Goal: Navigation & Orientation: Find specific page/section

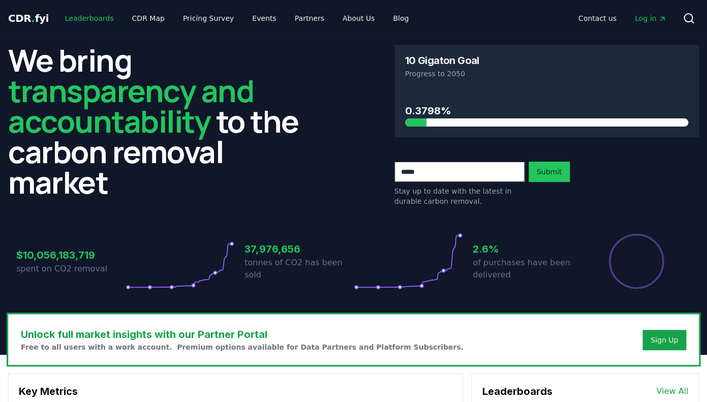
click at [90, 17] on link "Leaderboards" at bounding box center [89, 18] width 65 height 18
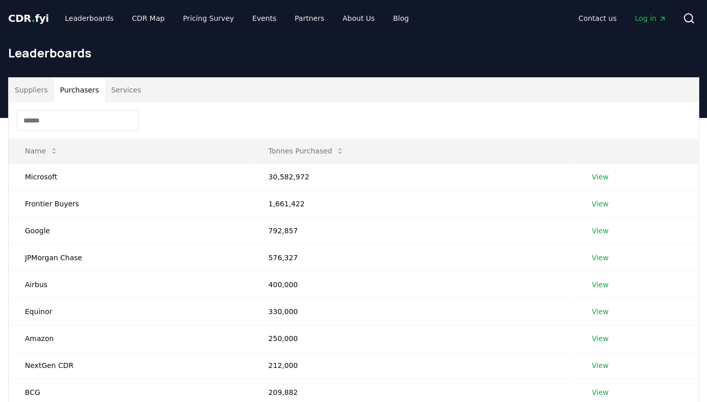
click at [86, 88] on button "Purchasers" at bounding box center [79, 90] width 51 height 24
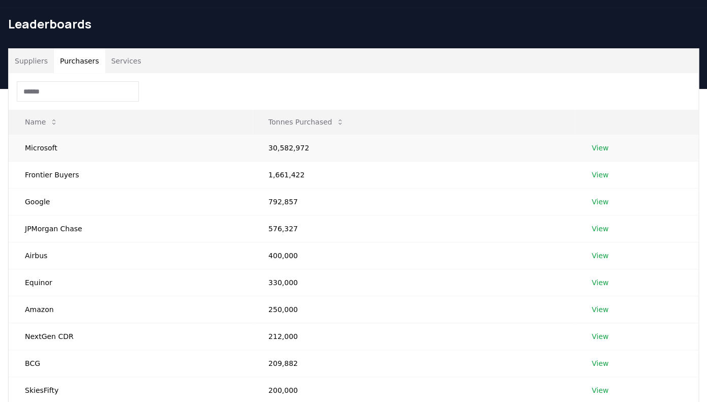
scroll to position [28, 0]
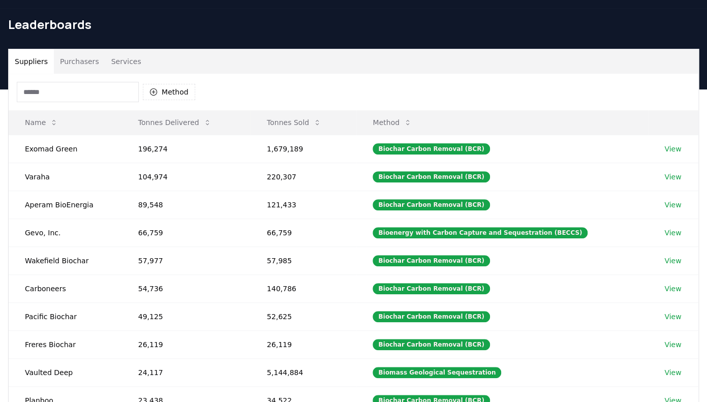
click at [37, 58] on button "Suppliers" at bounding box center [31, 61] width 45 height 24
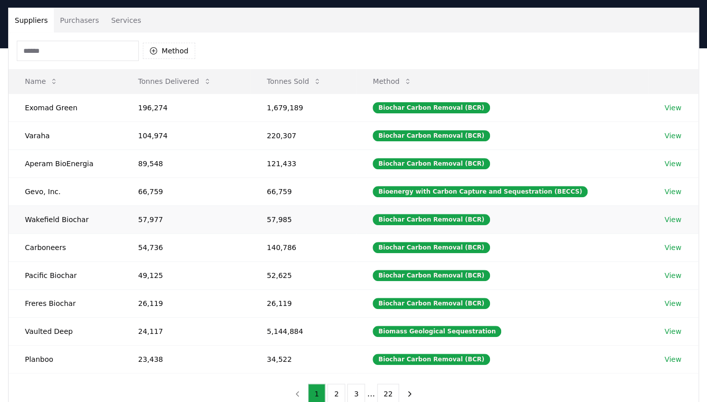
scroll to position [0, 0]
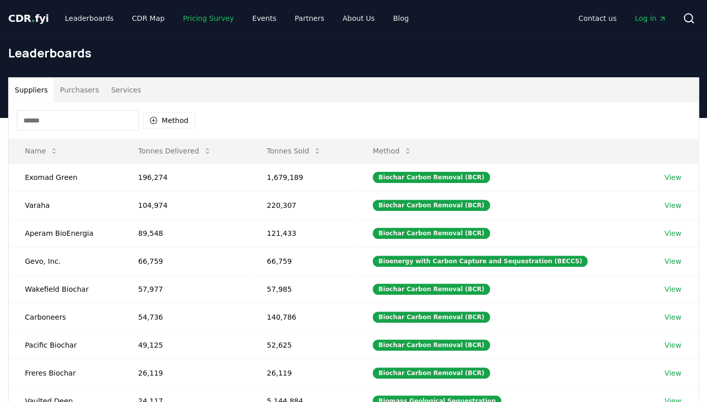
click at [213, 15] on link "Pricing Survey" at bounding box center [208, 18] width 67 height 18
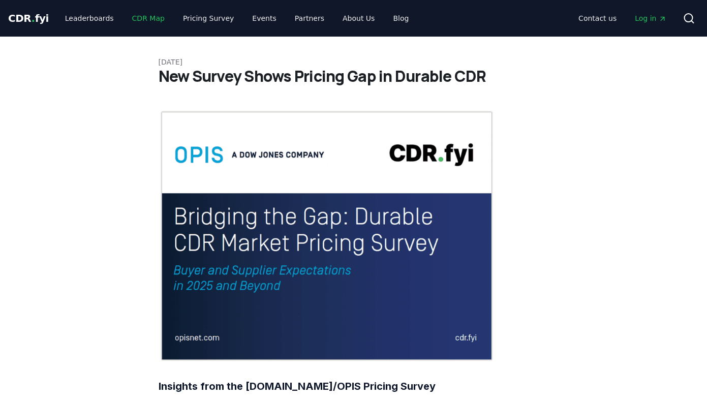
click at [142, 16] on link "CDR Map" at bounding box center [148, 18] width 49 height 18
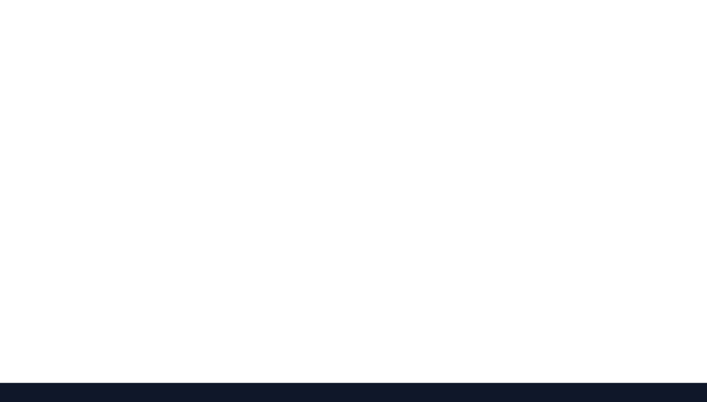
scroll to position [179, 0]
